Goal: Navigation & Orientation: Find specific page/section

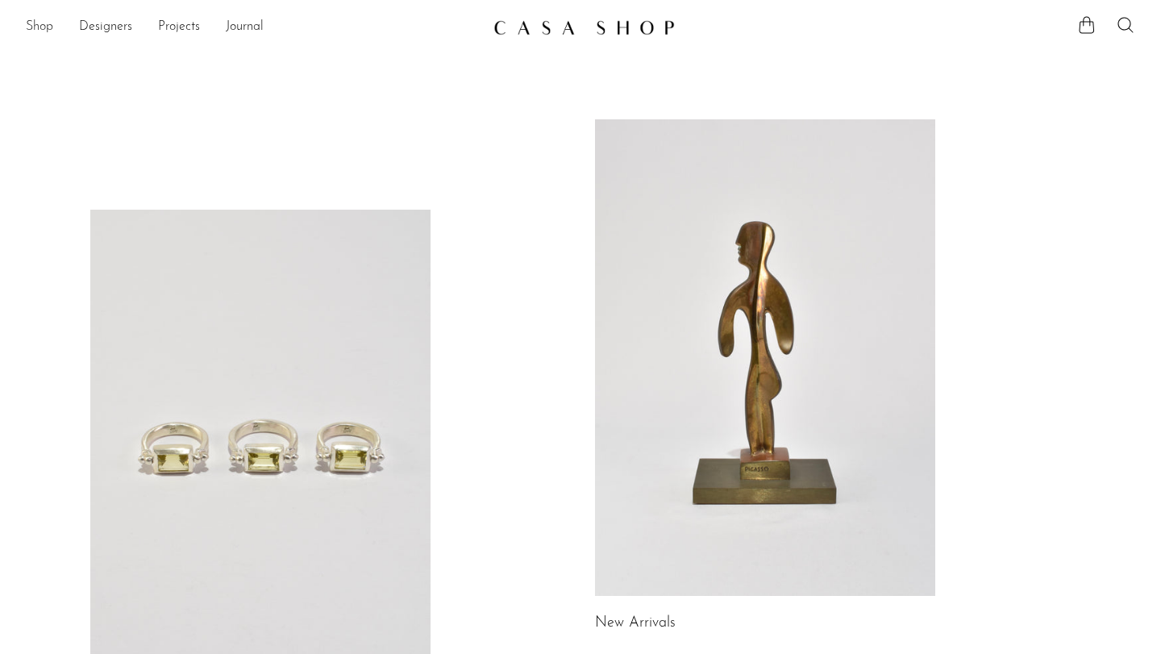
click at [48, 27] on link "Shop" at bounding box center [39, 27] width 27 height 21
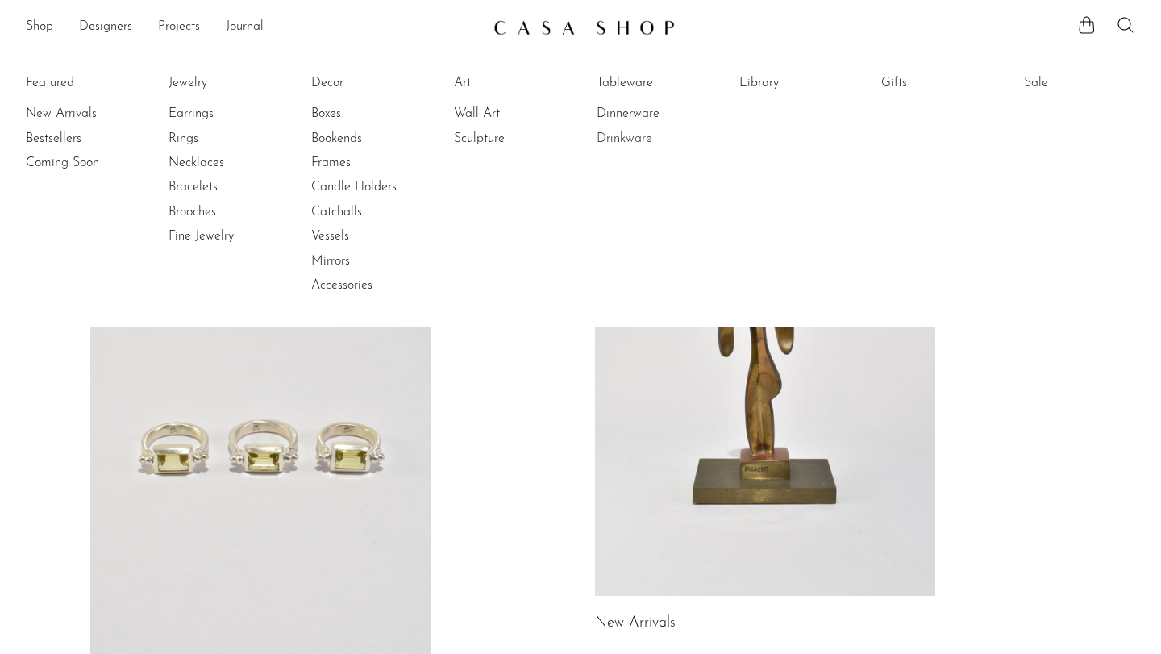
click at [616, 131] on link "Drinkware" at bounding box center [657, 139] width 121 height 18
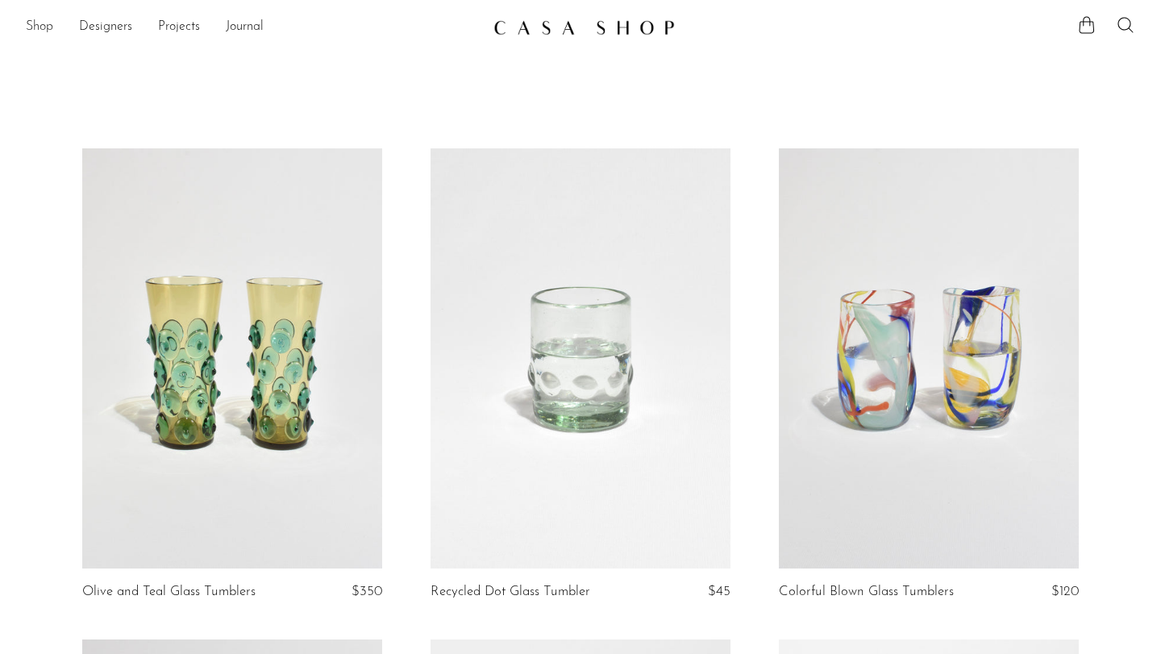
click at [44, 32] on link "Shop" at bounding box center [39, 27] width 27 height 21
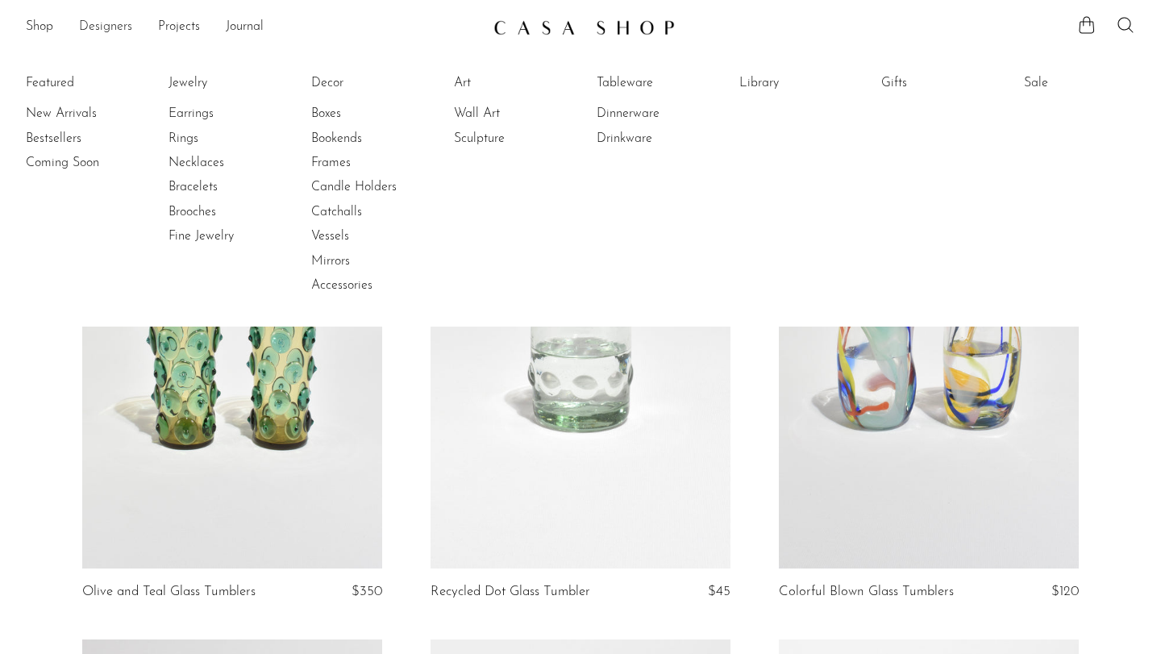
click at [81, 23] on link "Designers" at bounding box center [105, 27] width 53 height 21
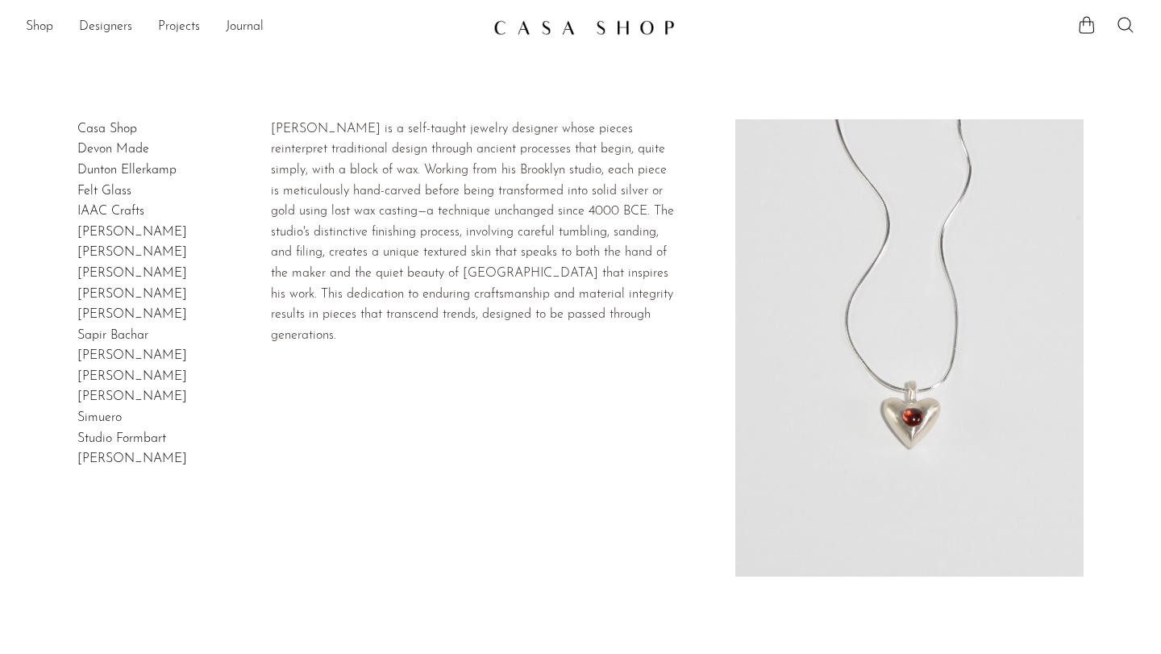
click at [144, 167] on link "Dunton Ellerkamp" at bounding box center [126, 170] width 99 height 13
